Goal: Task Accomplishment & Management: Use online tool/utility

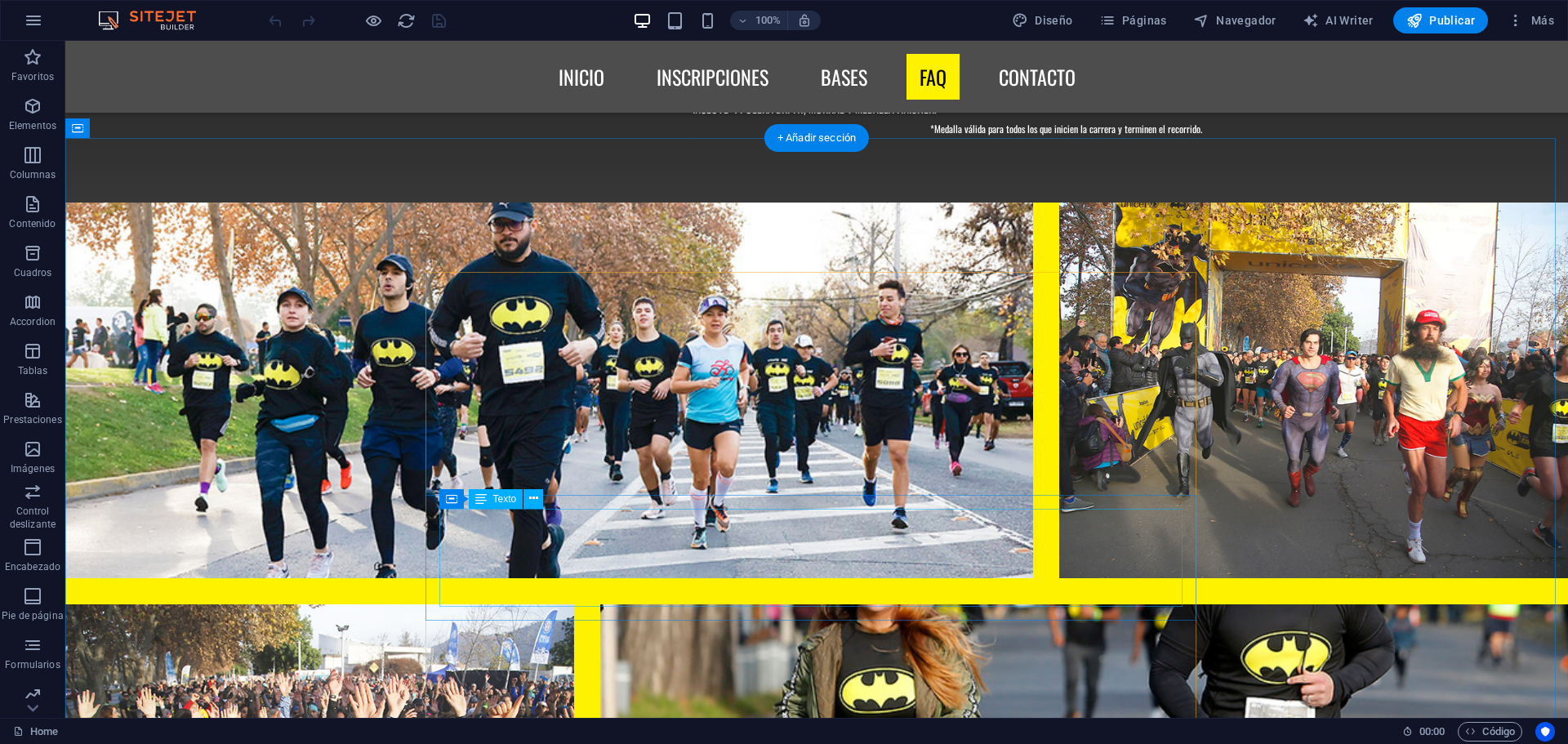
scroll to position [6373, 0]
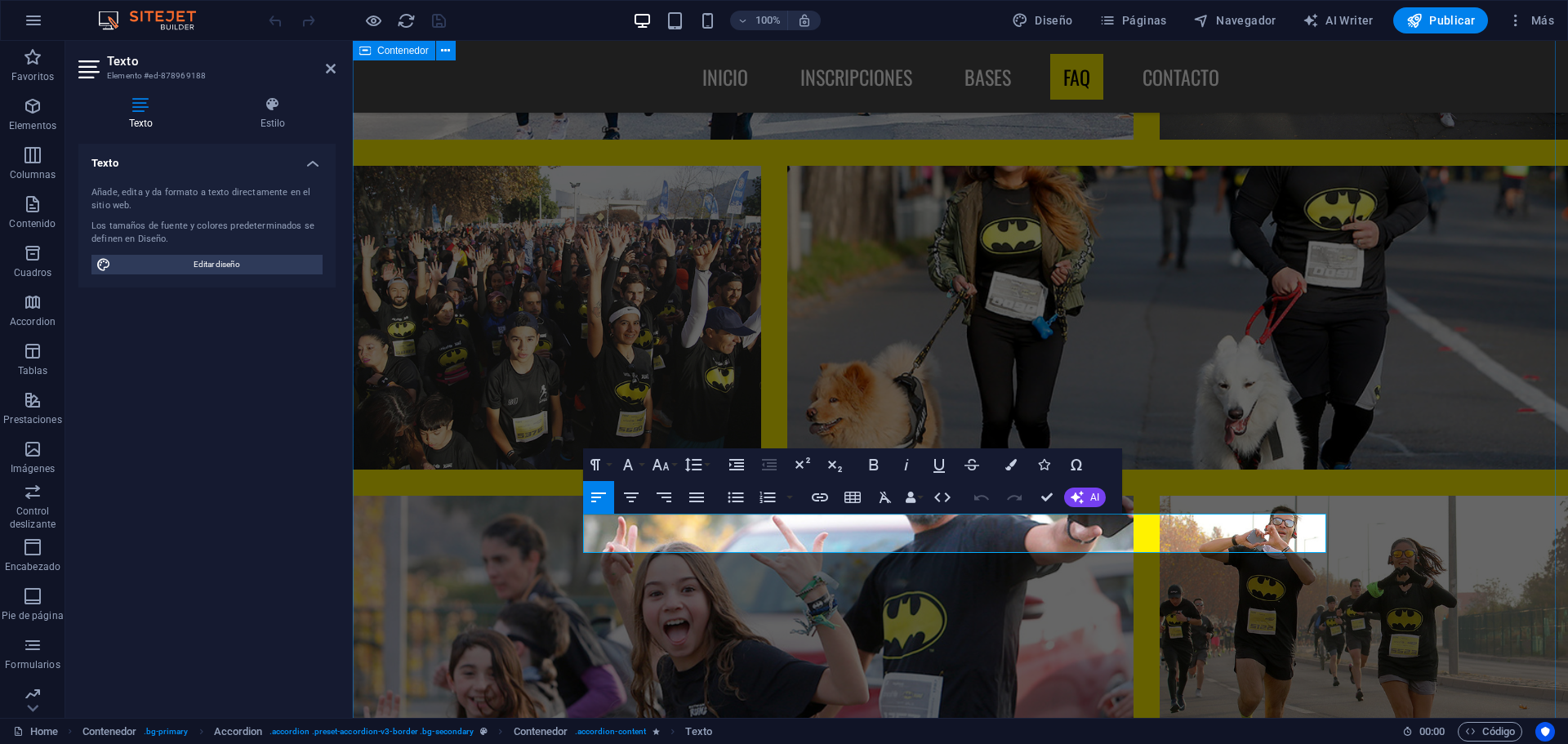
scroll to position [5852, 0]
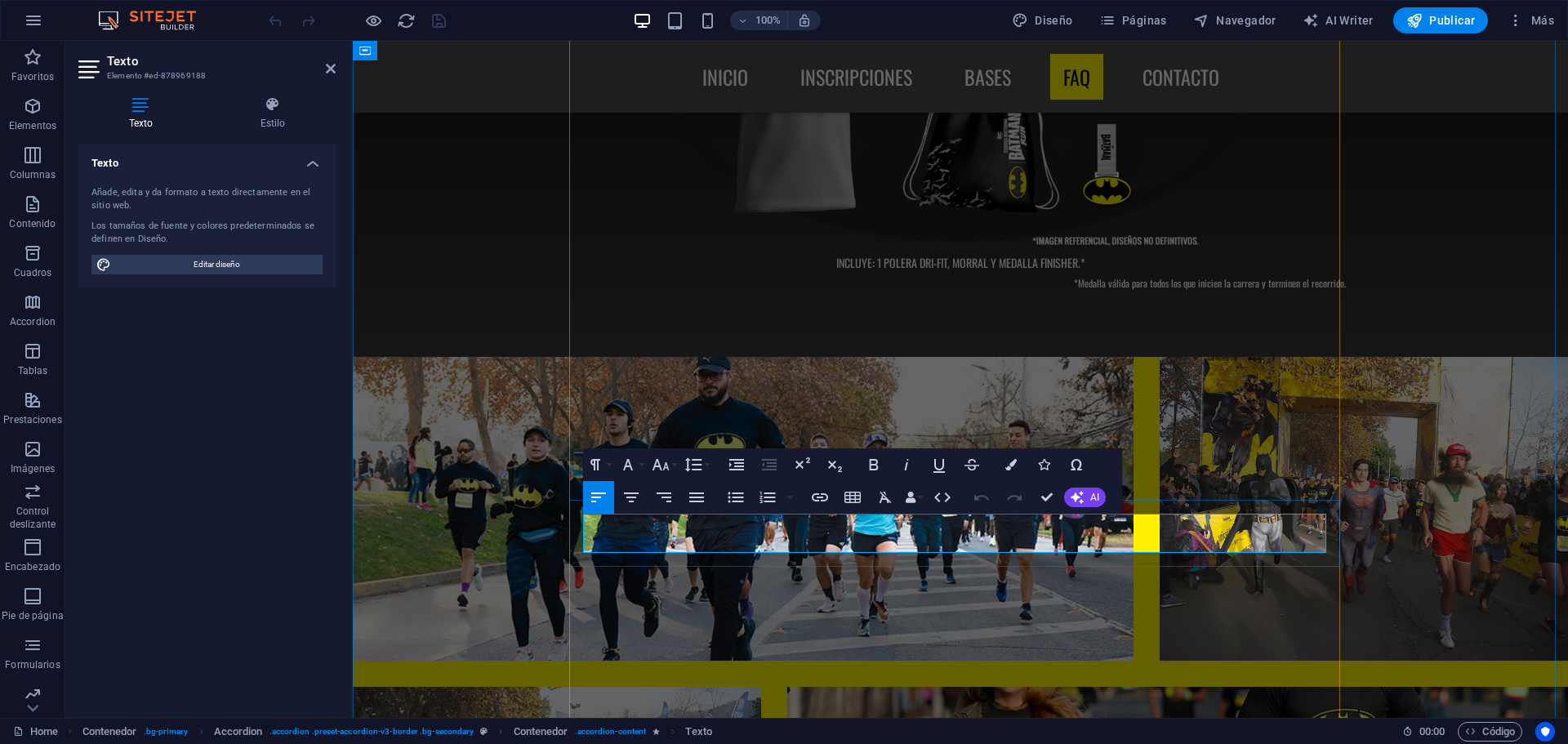
drag, startPoint x: 757, startPoint y: 526, endPoint x: 766, endPoint y: 561, distance: 36.1
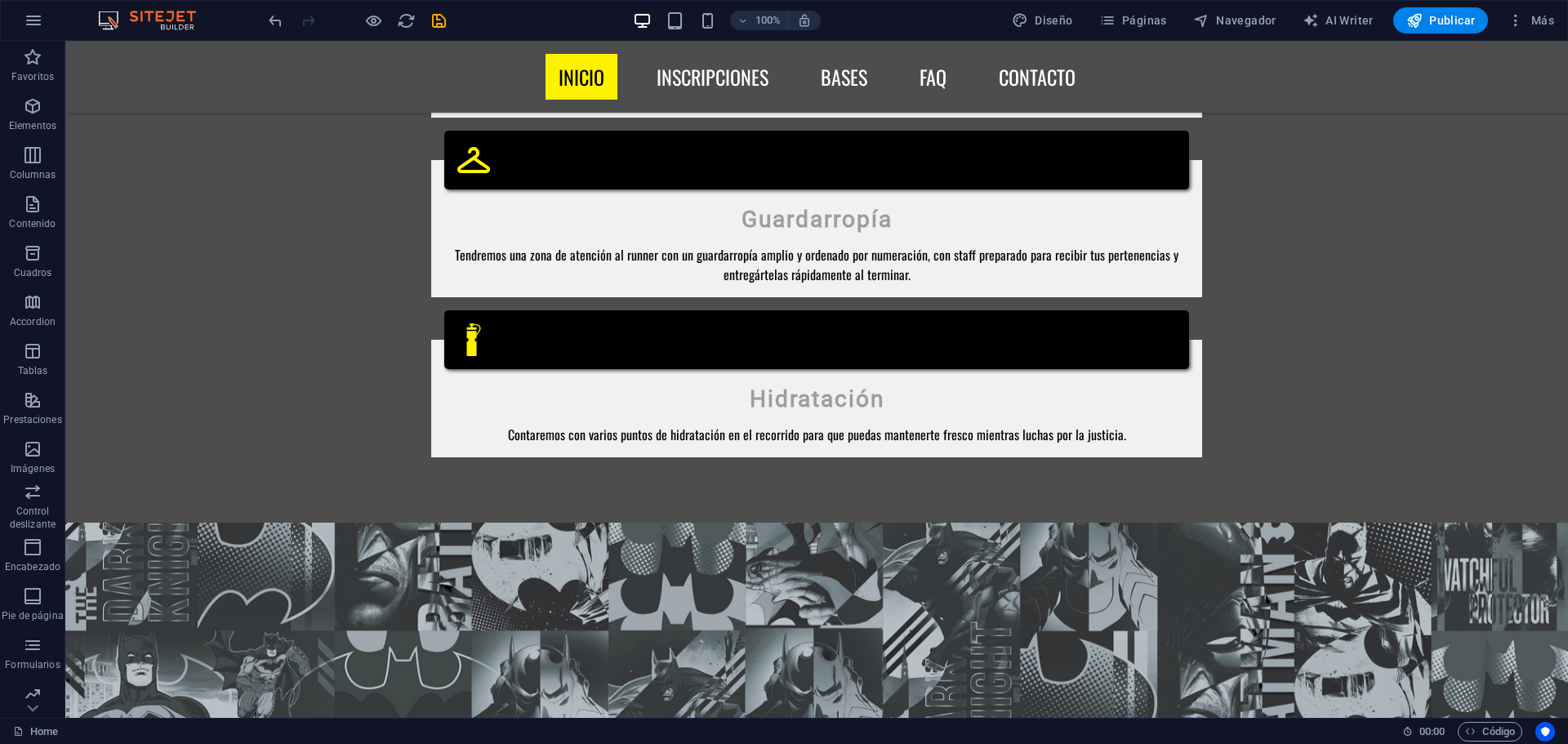
scroll to position [2941, 0]
